Goal: Check status: Check status

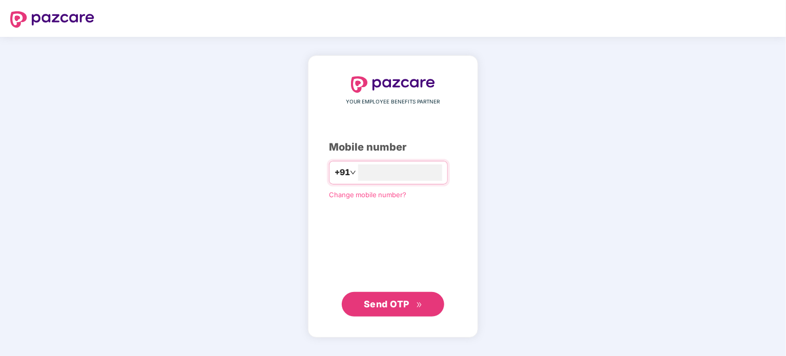
type input "**********"
click at [396, 306] on span "Send OTP" at bounding box center [387, 303] width 46 height 11
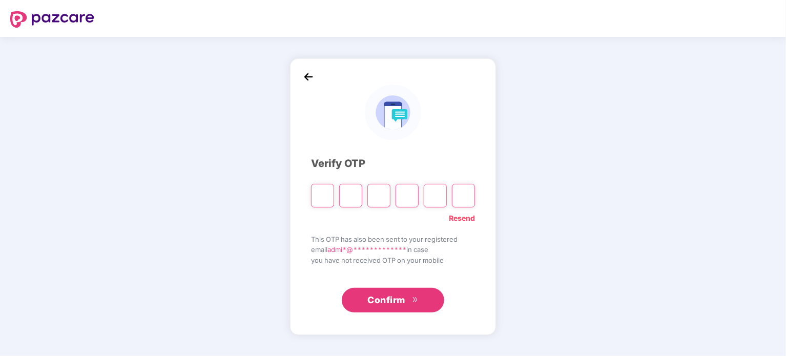
type input "*"
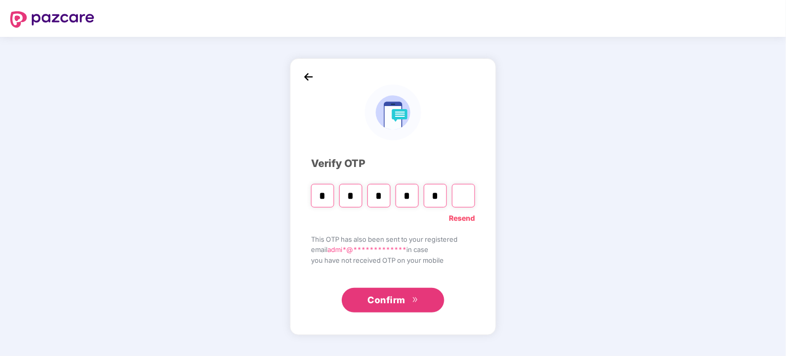
type input "*"
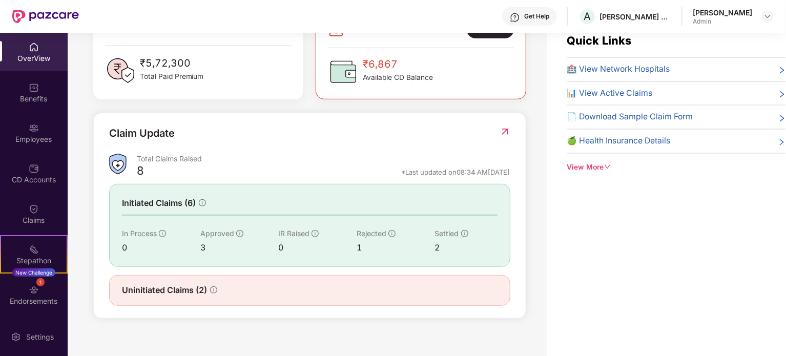
scroll to position [33, 0]
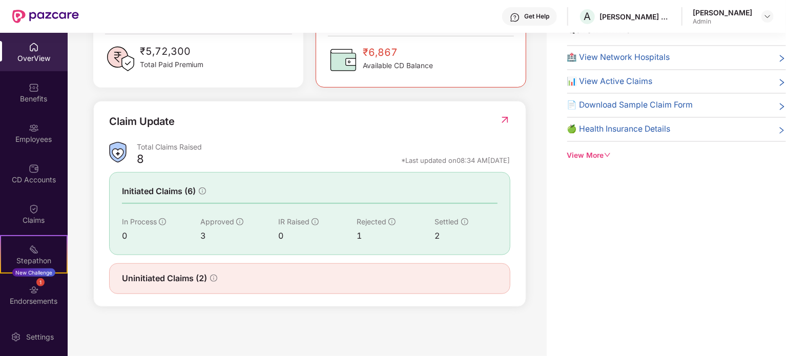
click at [505, 122] on img at bounding box center [504, 120] width 11 height 10
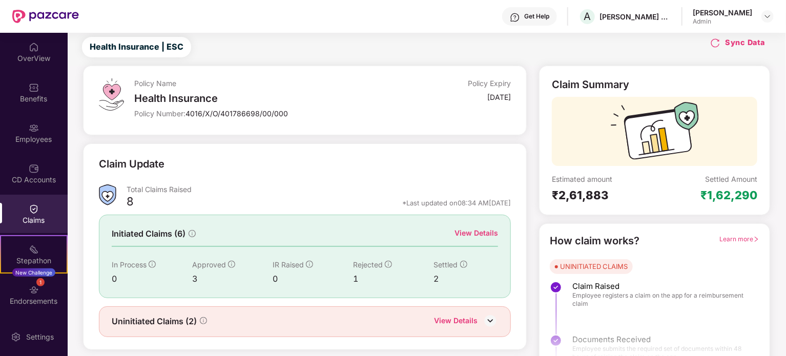
scroll to position [45, 0]
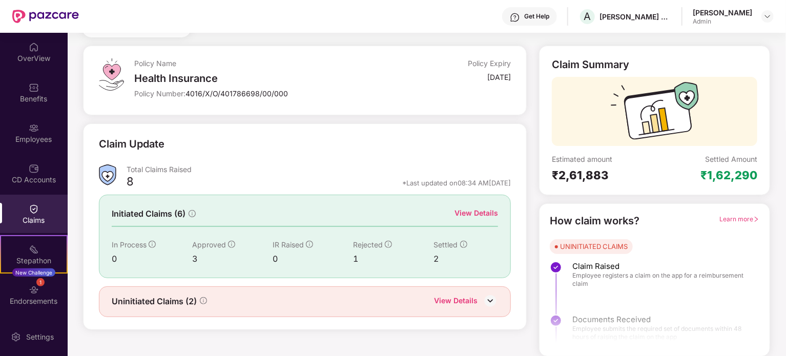
click at [477, 215] on div "View Details" at bounding box center [476, 212] width 44 height 11
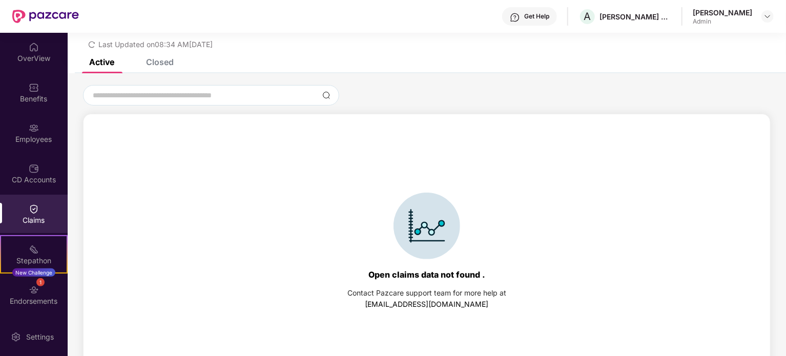
scroll to position [44, 0]
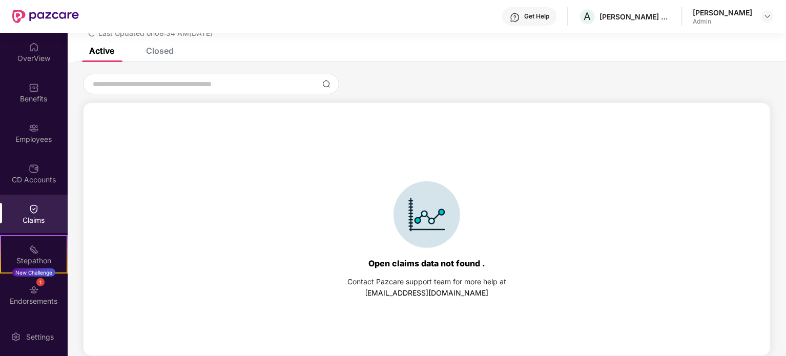
click at [414, 266] on div "Open claims data not found ." at bounding box center [426, 263] width 117 height 10
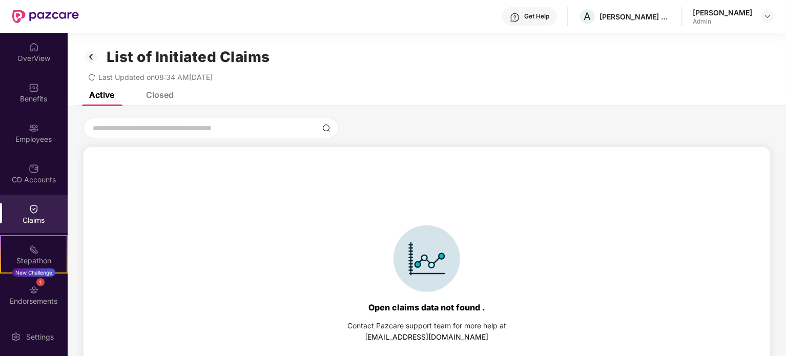
click at [159, 93] on div "Closed" at bounding box center [160, 95] width 28 height 10
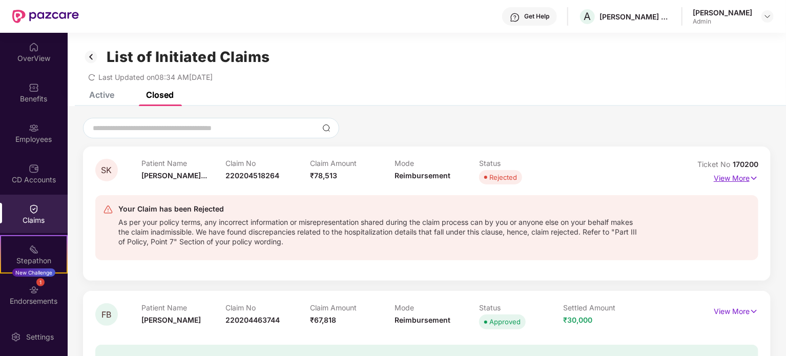
click at [751, 179] on img at bounding box center [753, 178] width 9 height 11
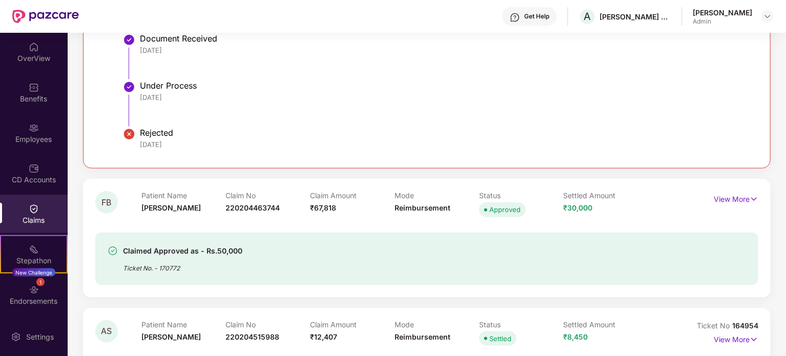
scroll to position [512, 0]
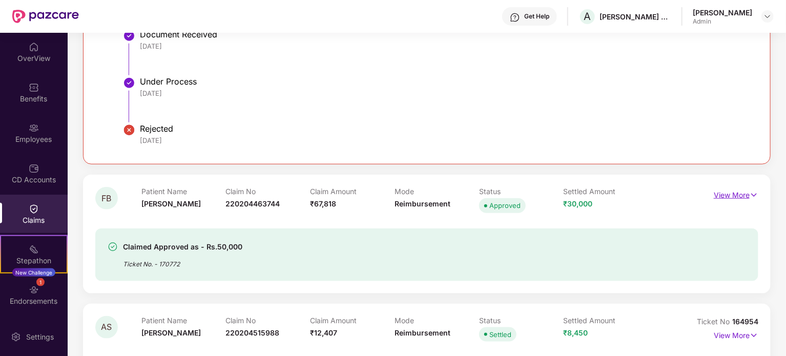
click at [742, 195] on p "View More" at bounding box center [736, 194] width 45 height 14
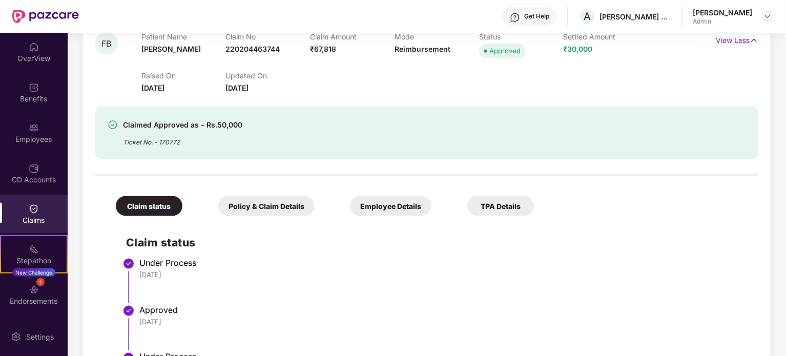
scroll to position [666, 0]
